Goal: Task Accomplishment & Management: Manage account settings

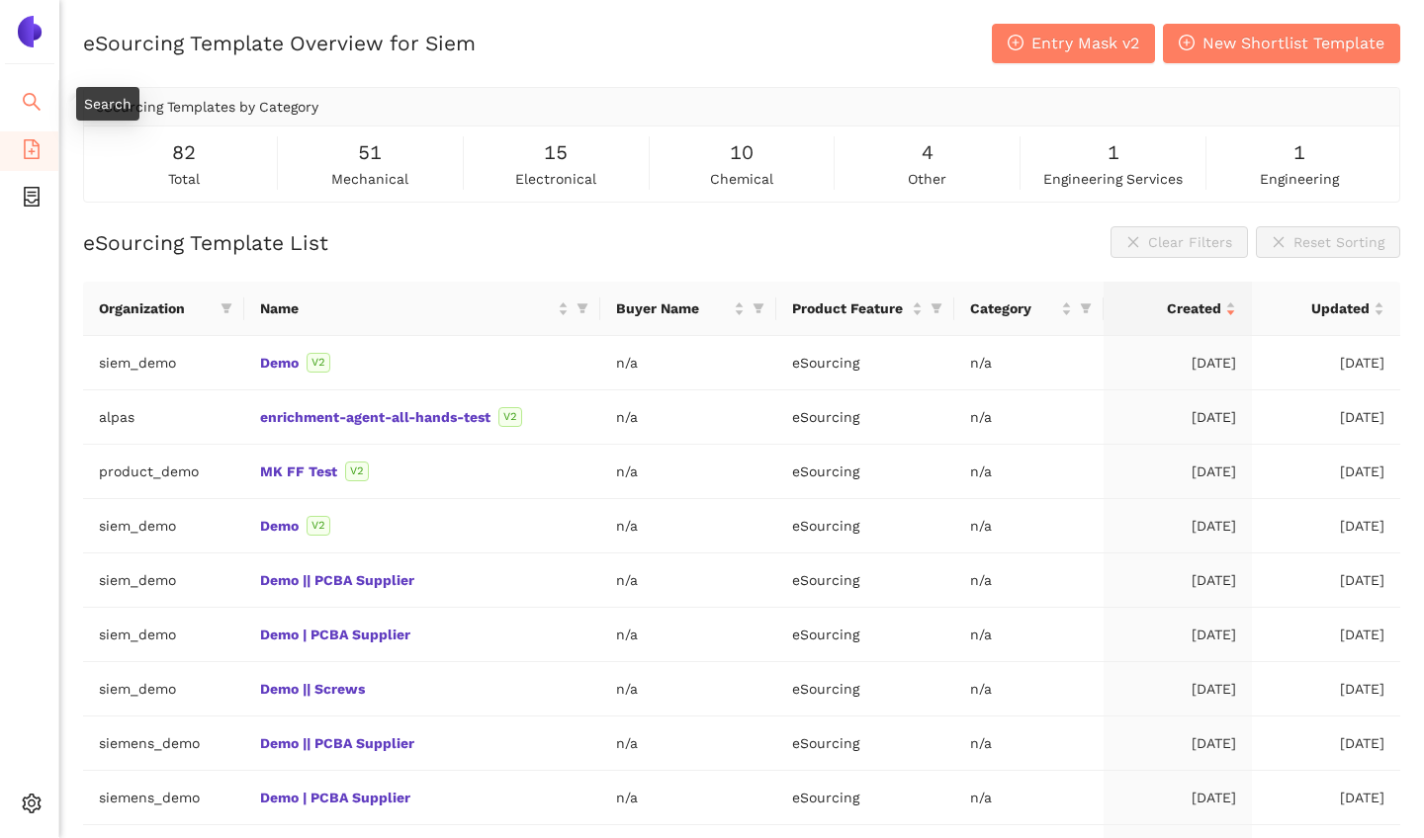
click at [19, 108] on li "Search" at bounding box center [29, 104] width 58 height 40
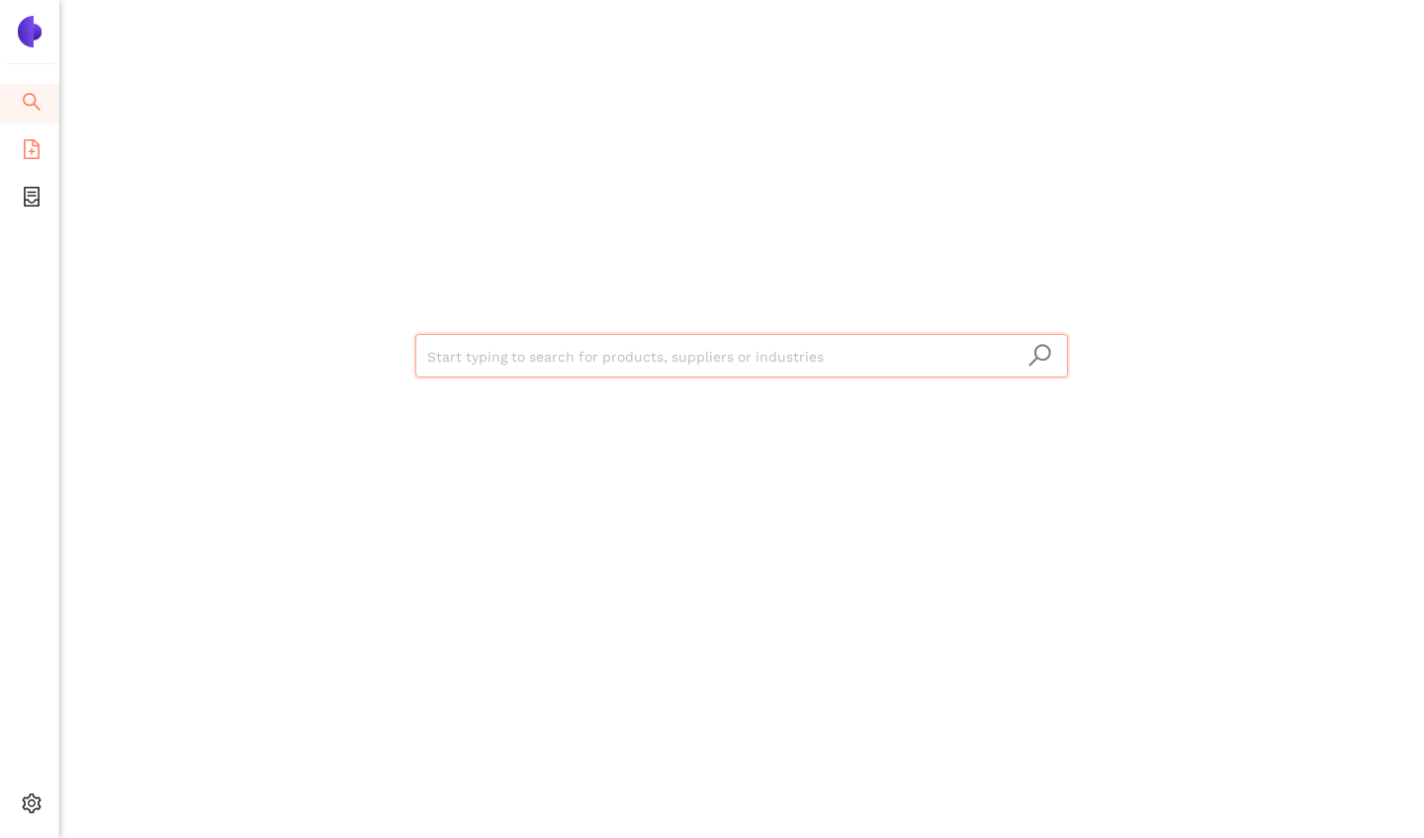
click at [30, 145] on icon "file-add" at bounding box center [32, 149] width 20 height 20
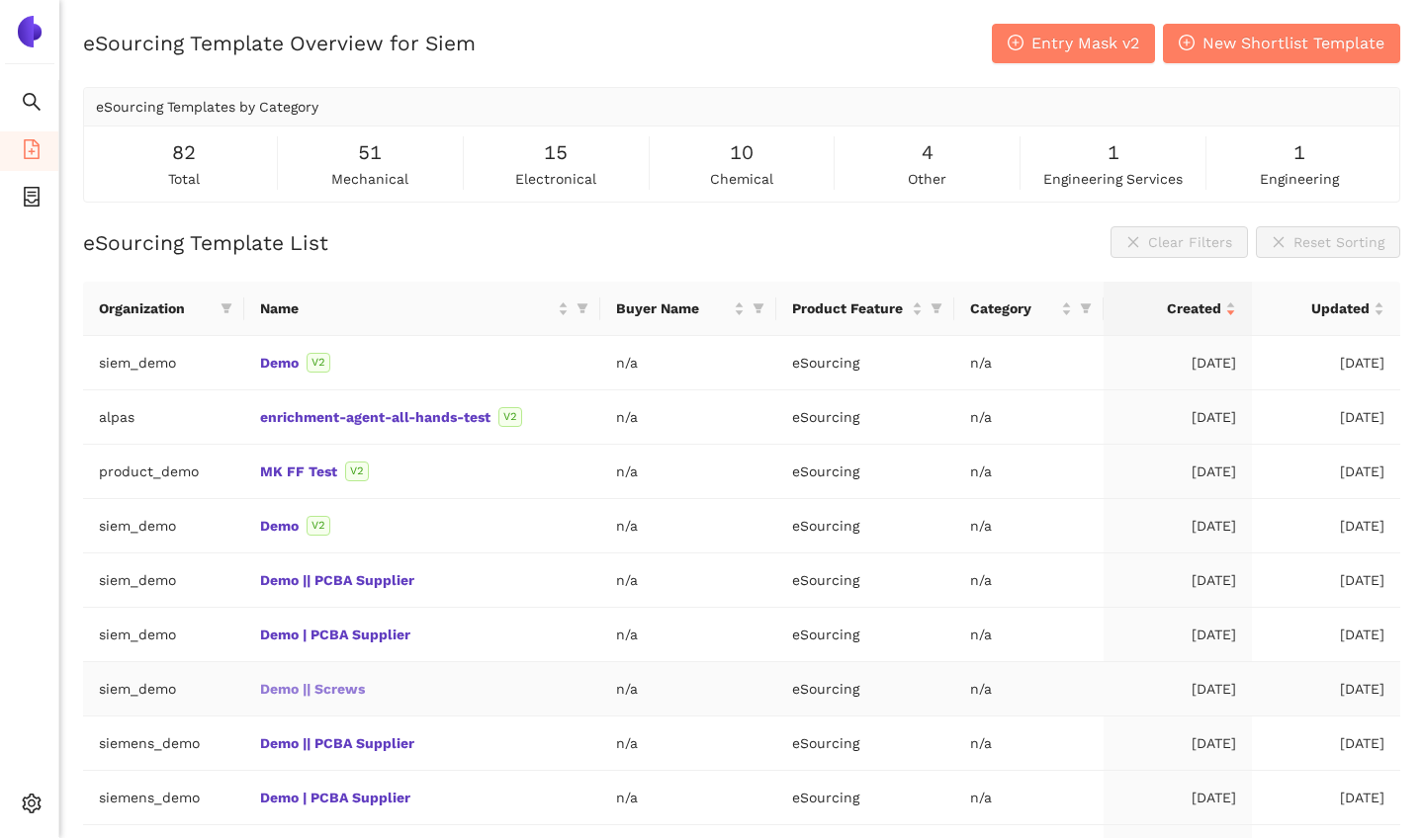
click at [0, 0] on link "Demo || Screws" at bounding box center [0, 0] width 0 height 0
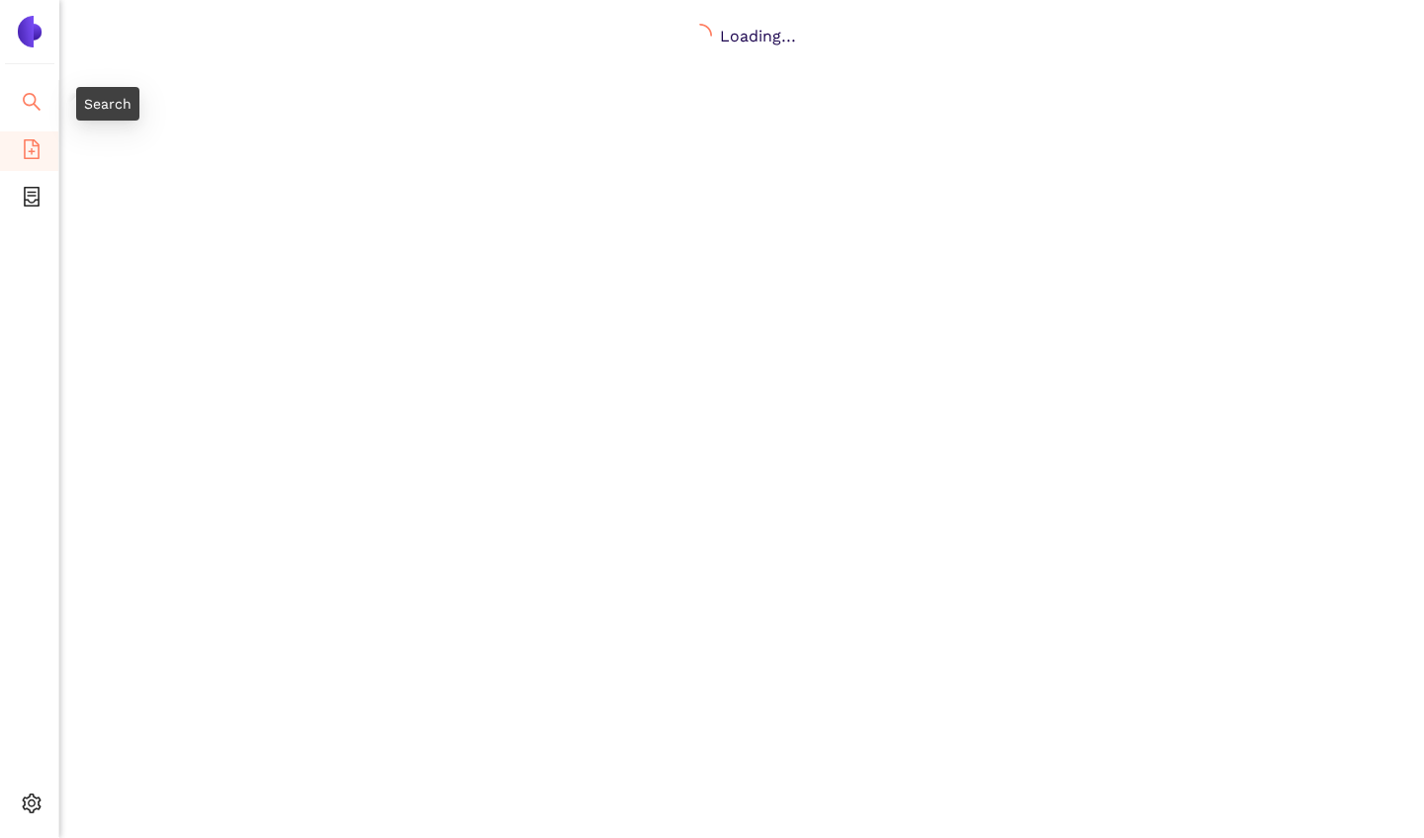
click at [32, 102] on icon "search" at bounding box center [32, 102] width 20 height 20
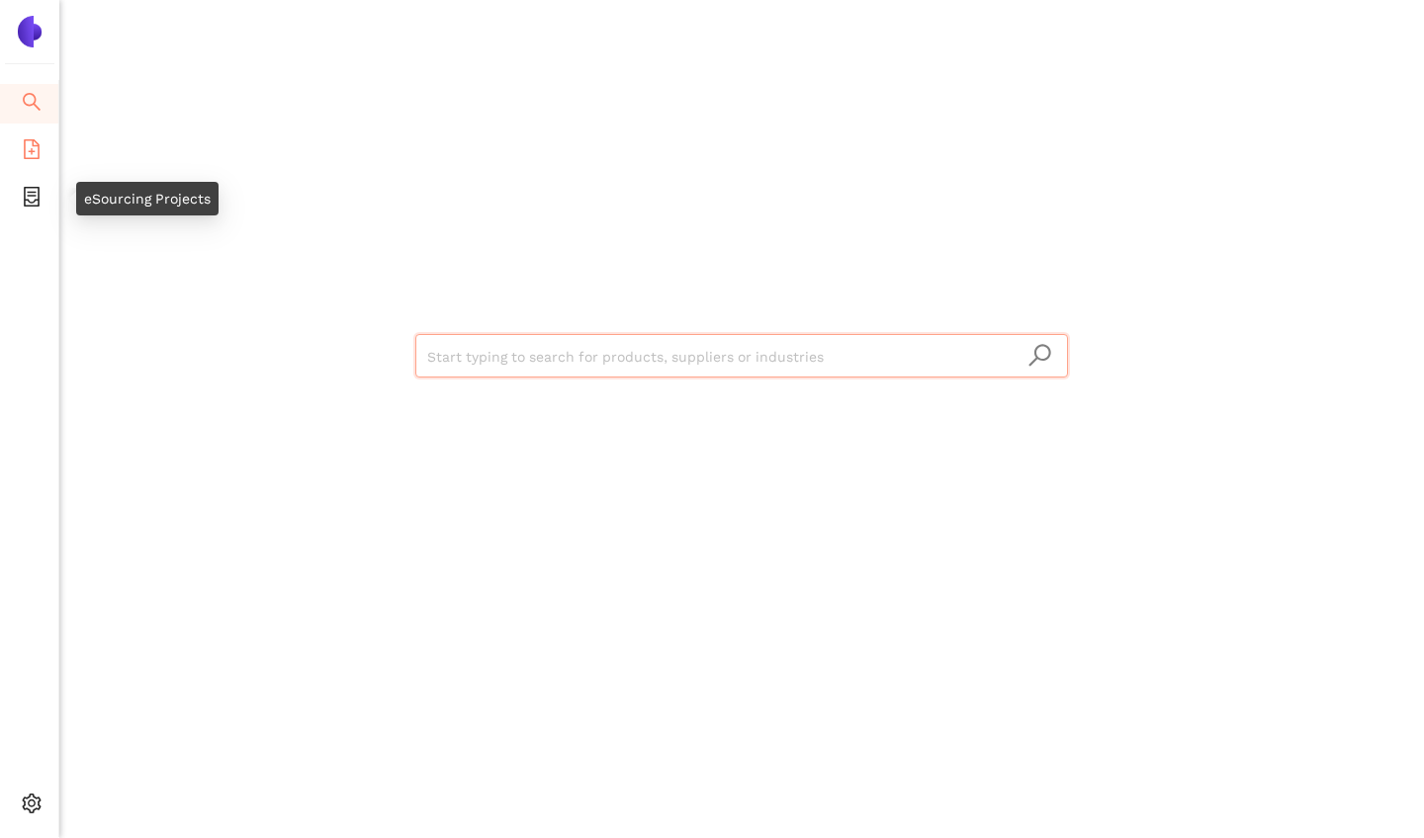
click at [26, 154] on icon "file-add" at bounding box center [32, 149] width 20 height 20
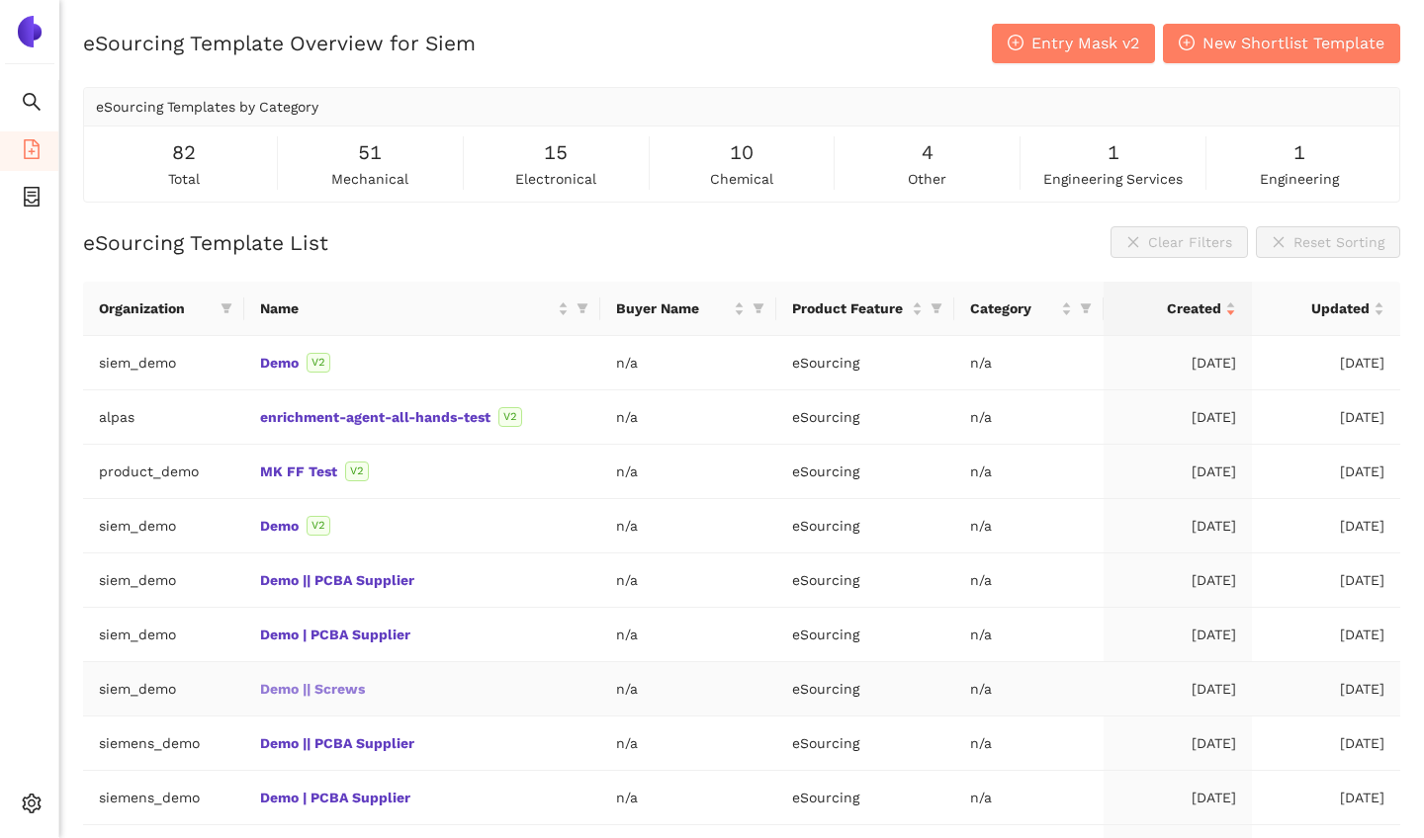
click at [0, 0] on link "Demo || Screws" at bounding box center [0, 0] width 0 height 0
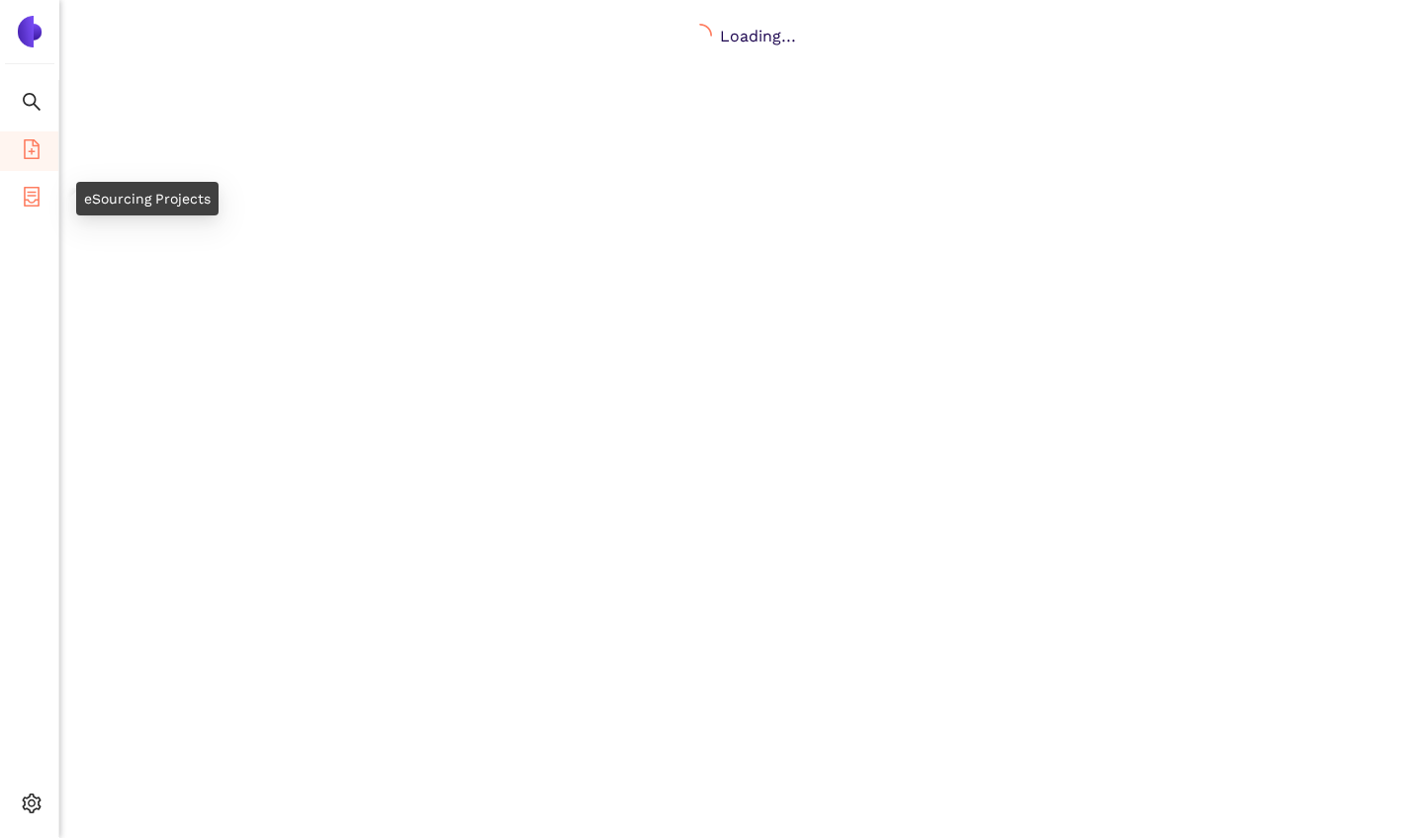
click at [32, 193] on icon "container" at bounding box center [32, 197] width 20 height 20
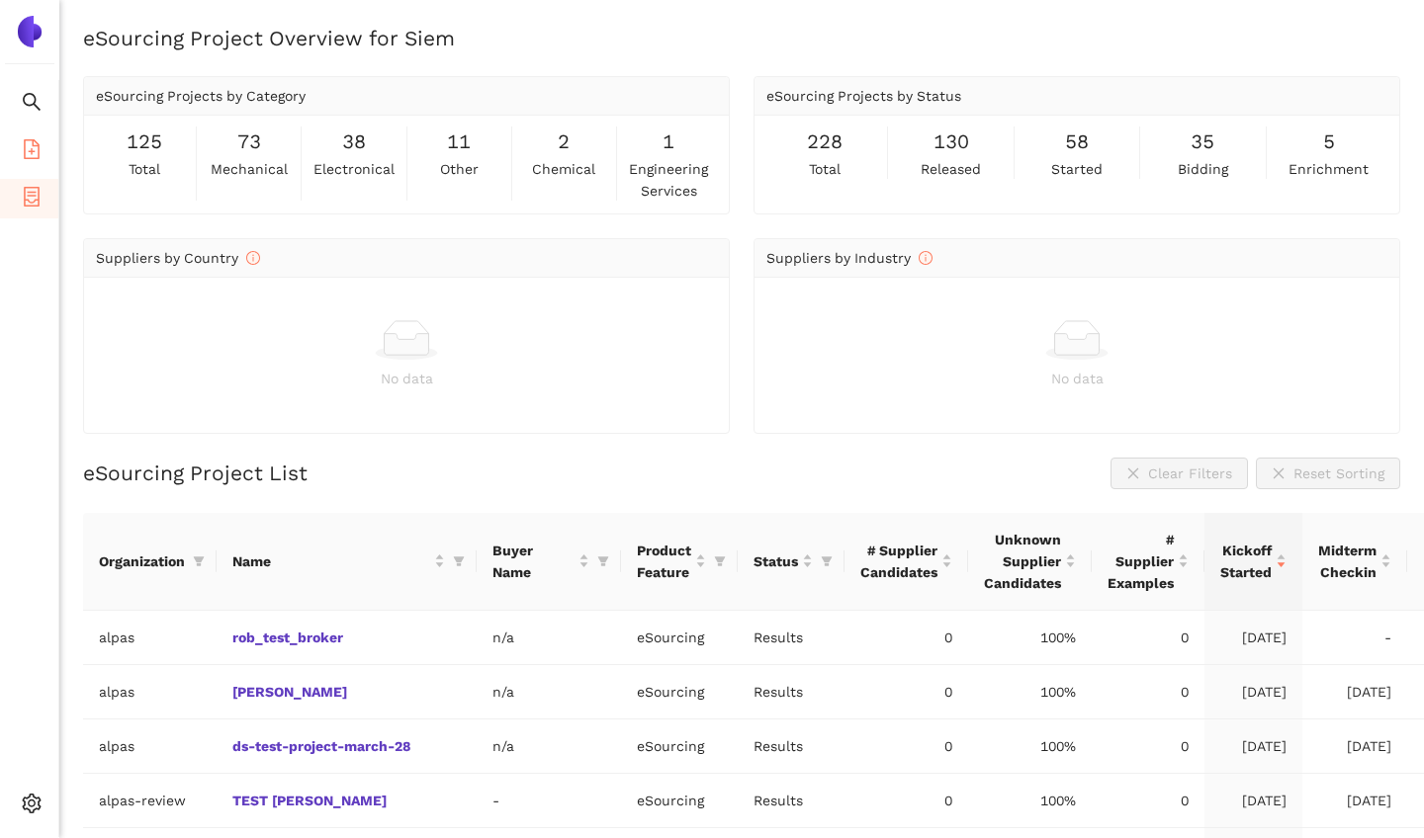
click at [35, 147] on icon "file-add" at bounding box center [32, 149] width 20 height 20
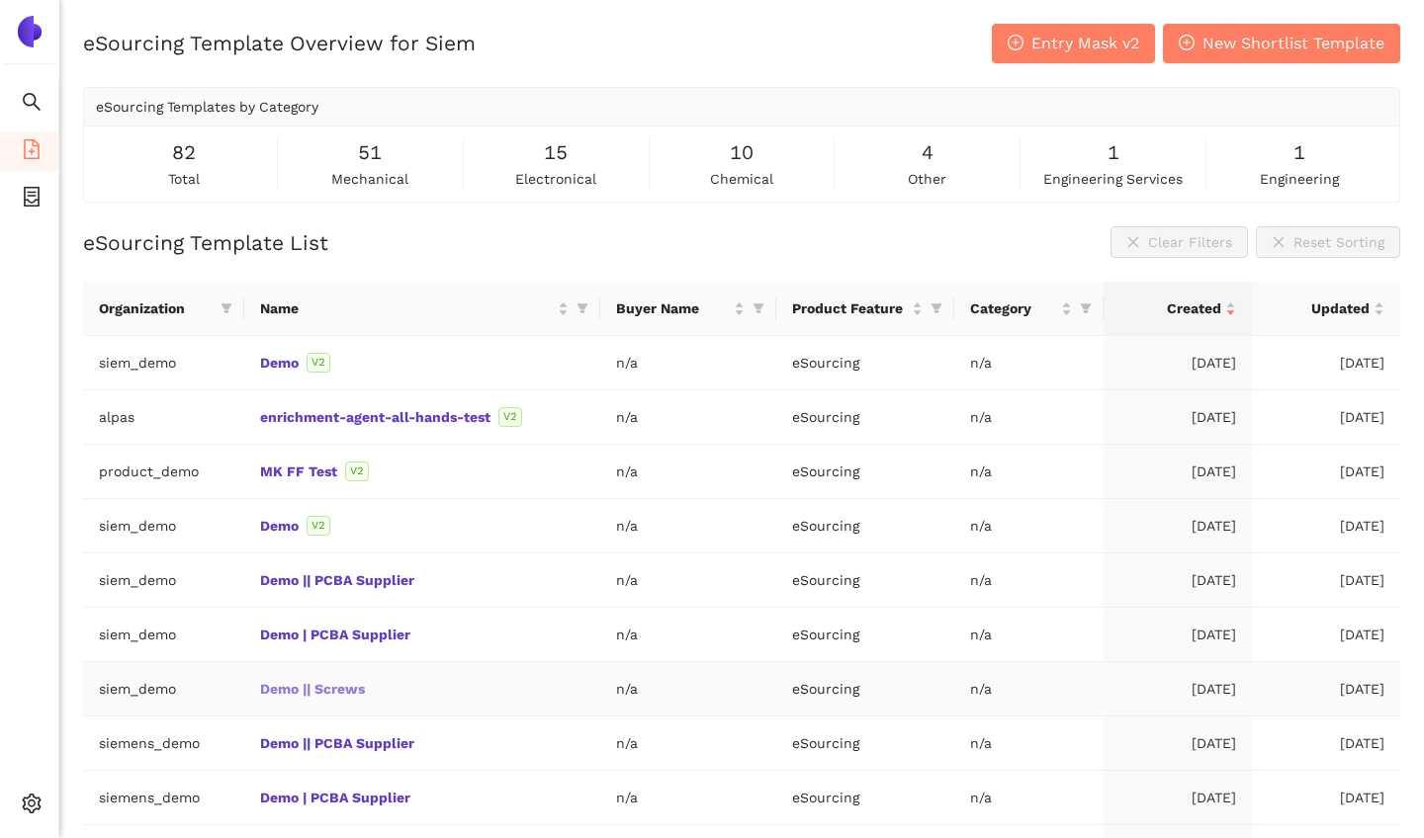
click at [0, 0] on link "Demo || Screws" at bounding box center [0, 0] width 0 height 0
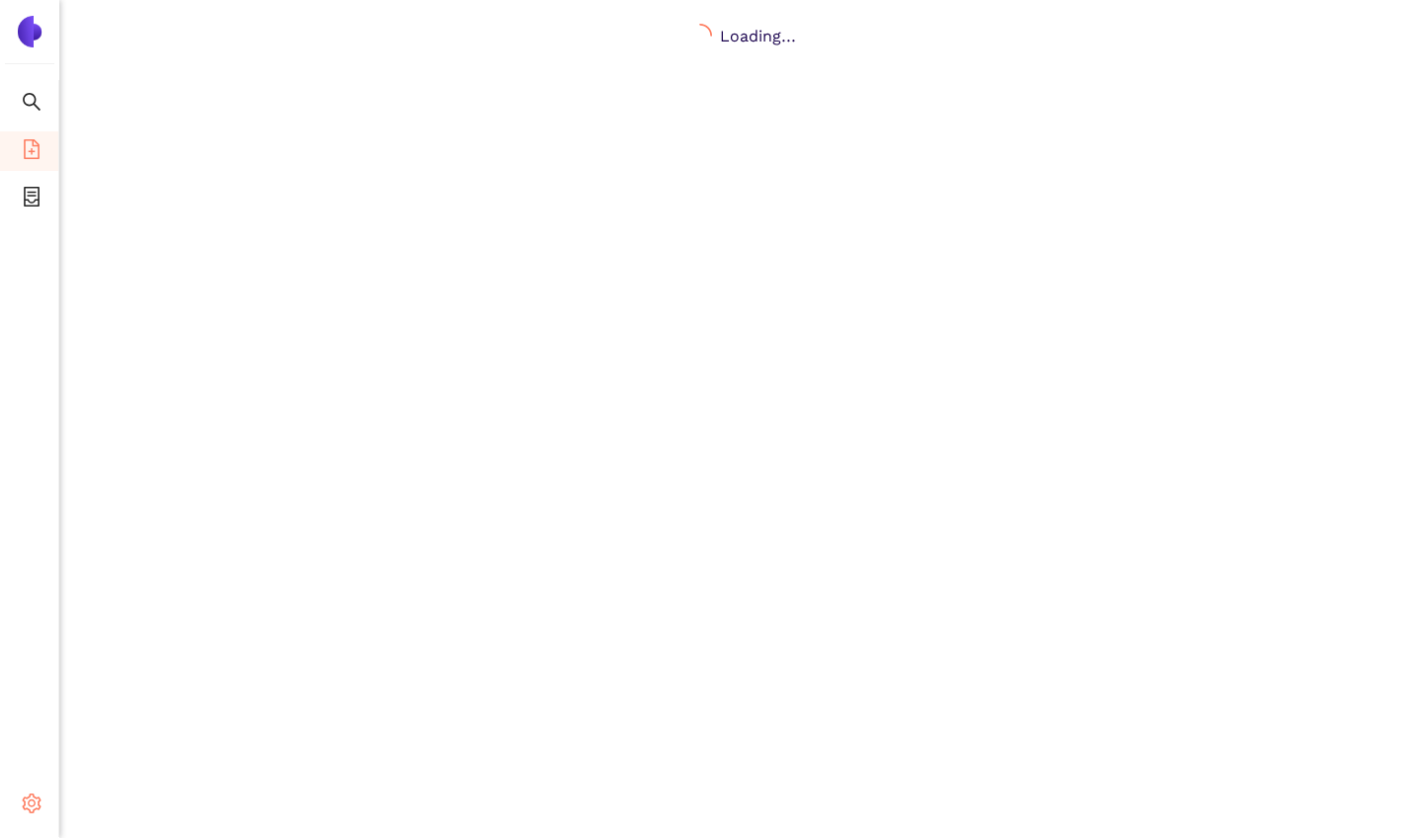
click at [31, 797] on icon "setting" at bounding box center [32, 804] width 20 height 20
click at [116, 806] on span "Logout" at bounding box center [121, 804] width 45 height 16
